Goal: Task Accomplishment & Management: Use online tool/utility

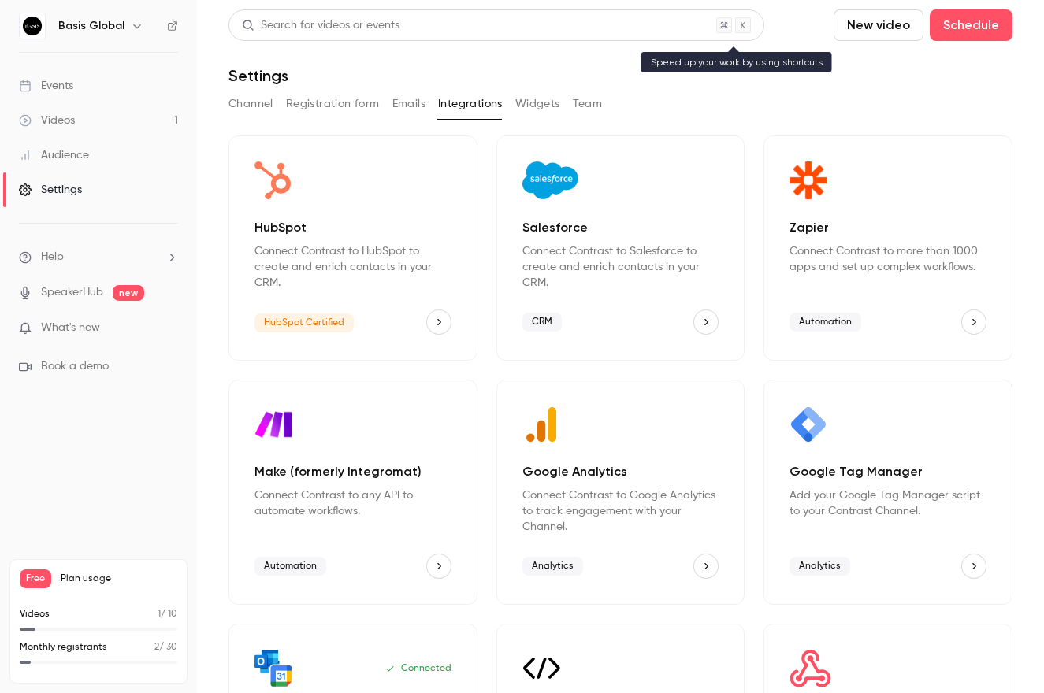
click at [513, 18] on div "Search for videos or events" at bounding box center [496, 25] width 536 height 32
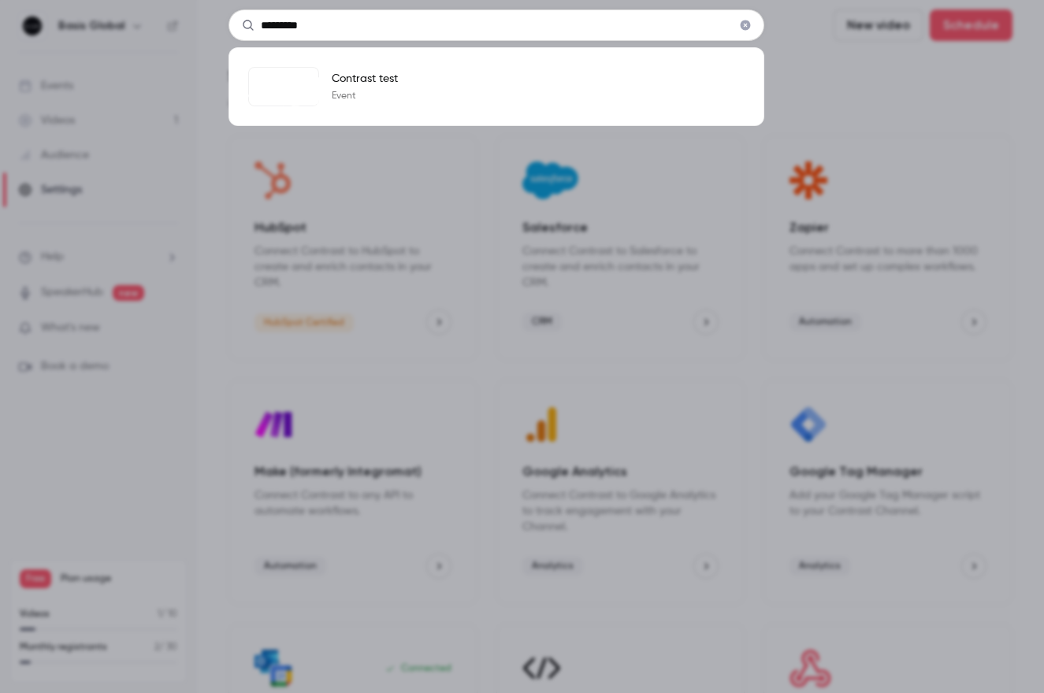
type input "********"
click at [795, 60] on div "******** Contrast test Event" at bounding box center [522, 346] width 1044 height 693
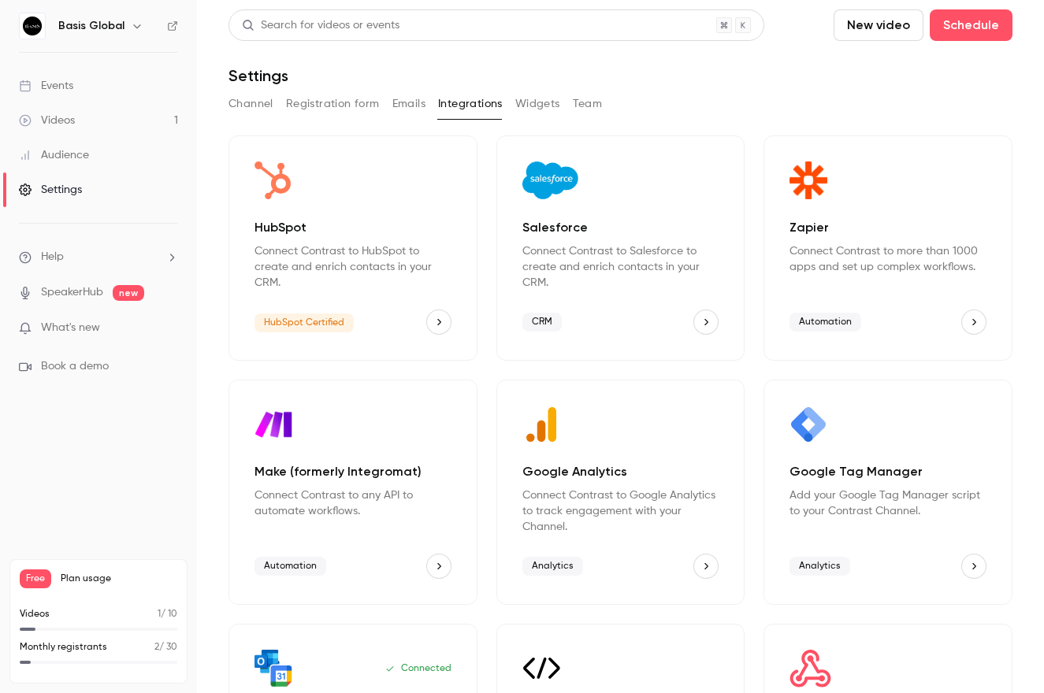
click at [118, 342] on ul "Help SpeakerHub new What's new Book a demo" at bounding box center [98, 312] width 197 height 176
click at [109, 323] on p "What's new" at bounding box center [86, 328] width 134 height 17
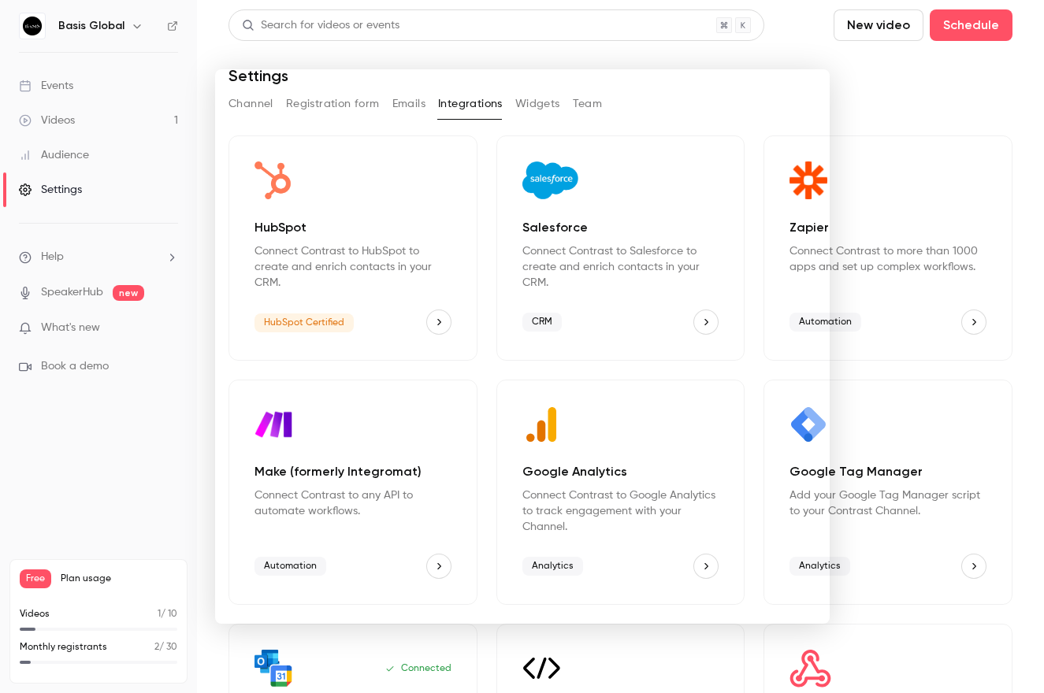
click at [715, 57] on div at bounding box center [522, 346] width 1044 height 693
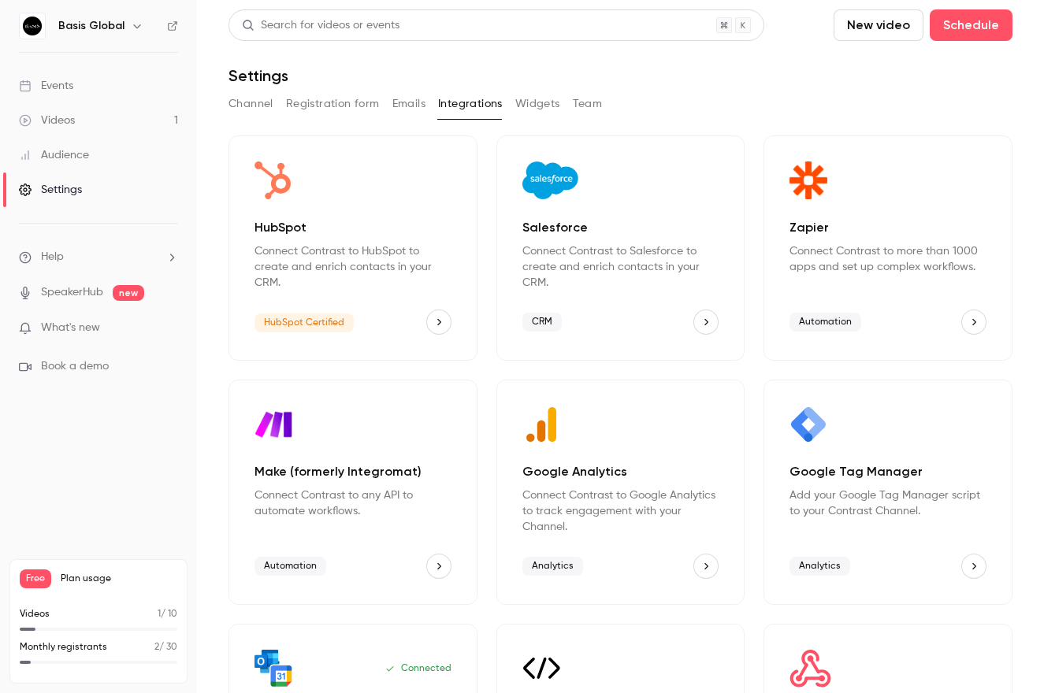
click at [117, 20] on h6 "Basis Global" at bounding box center [91, 26] width 66 height 16
click at [131, 28] on icon "button" at bounding box center [137, 26] width 13 height 13
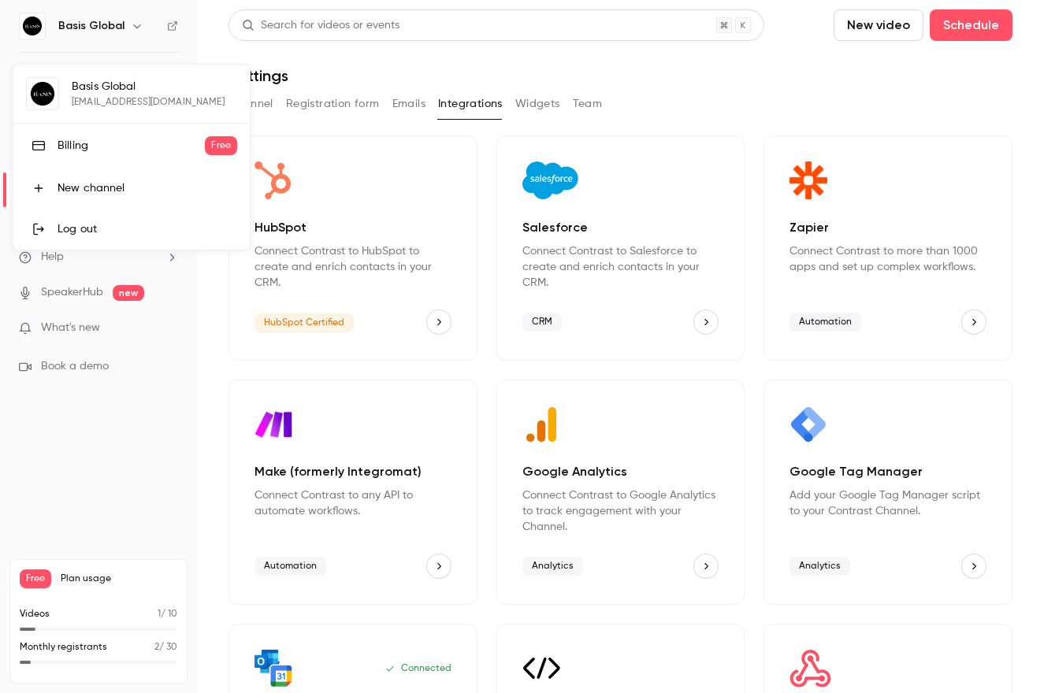
click at [131, 28] on div at bounding box center [522, 346] width 1044 height 693
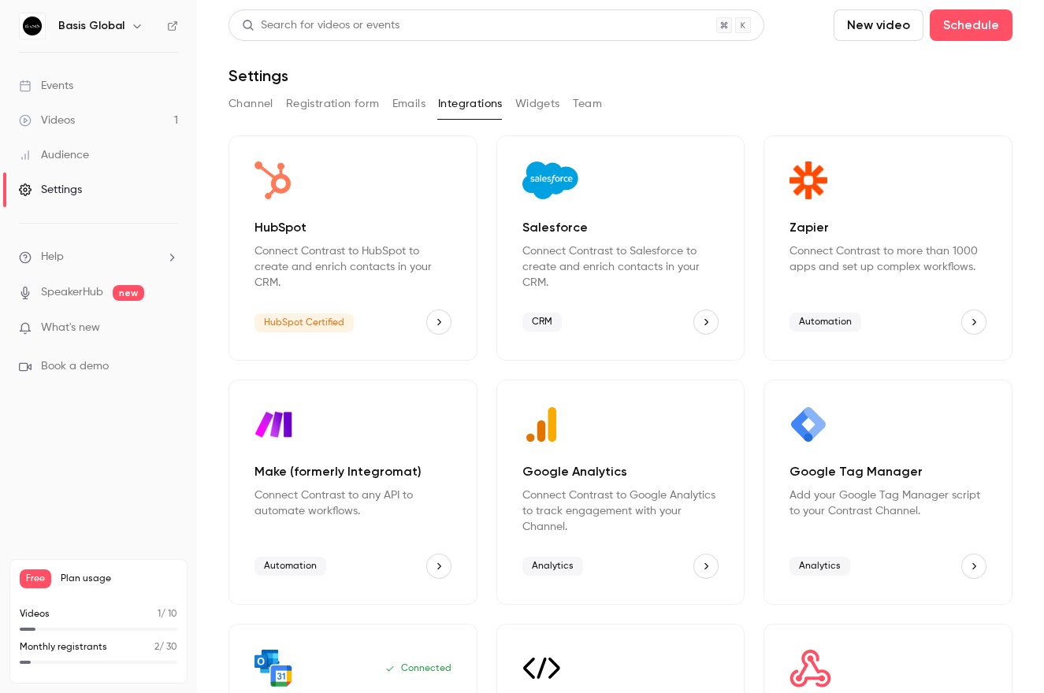
click at [421, 239] on div "HubSpot Connect Contrast to HubSpot to create and enrich contacts in your CRM." at bounding box center [352, 254] width 197 height 72
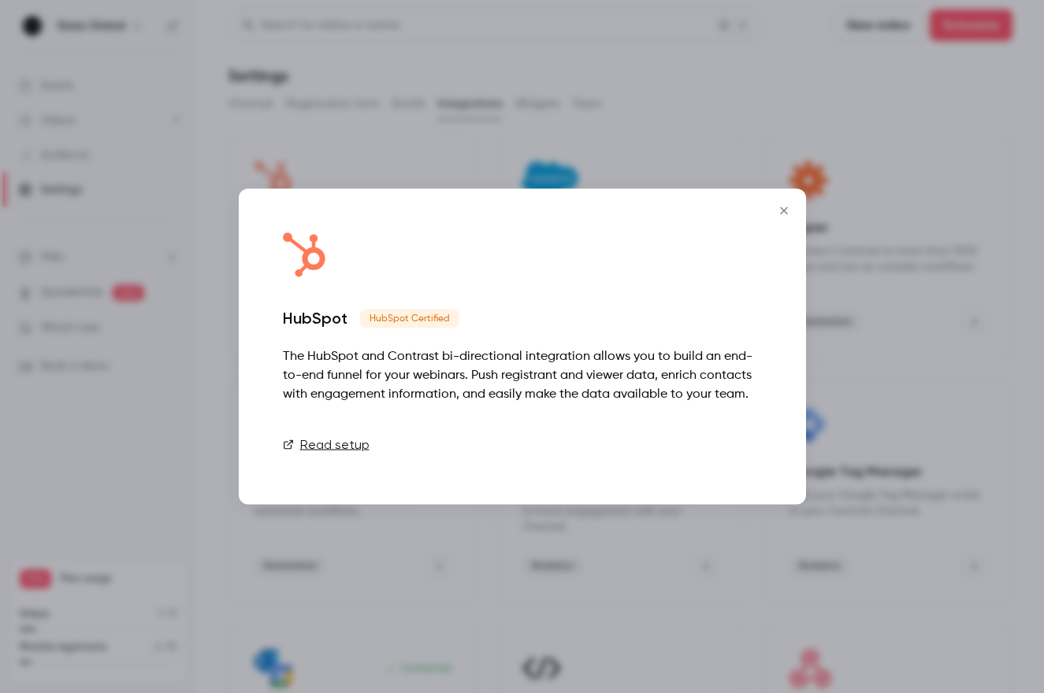
click at [710, 444] on link "Connect" at bounding box center [722, 445] width 79 height 32
